Goal: Unclear

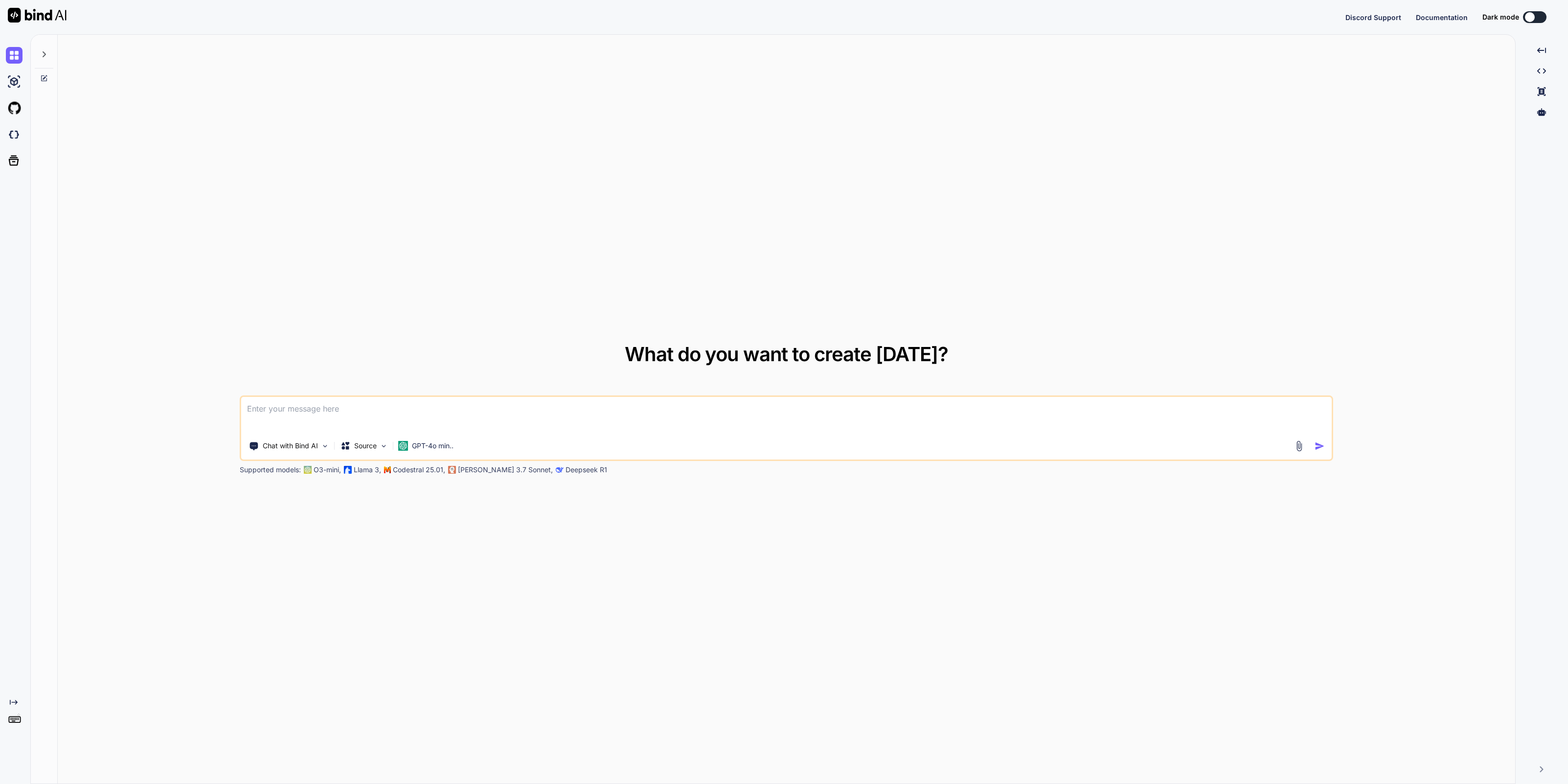
type textarea "x"
click at [44, 54] on icon at bounding box center [44, 54] width 4 height 6
type textarea "x"
click at [15, 723] on img at bounding box center [14, 723] width 16 height 16
